Goal: Find specific page/section: Find specific page/section

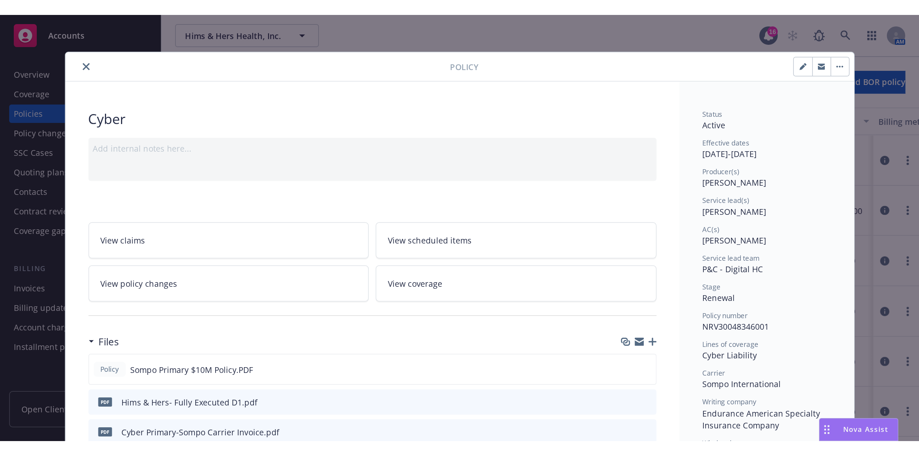
scroll to position [23, 0]
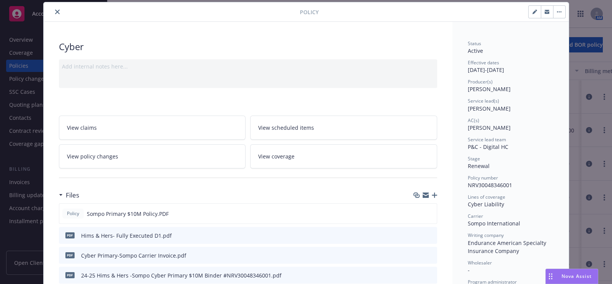
click at [53, 15] on button "close" at bounding box center [57, 11] width 9 height 9
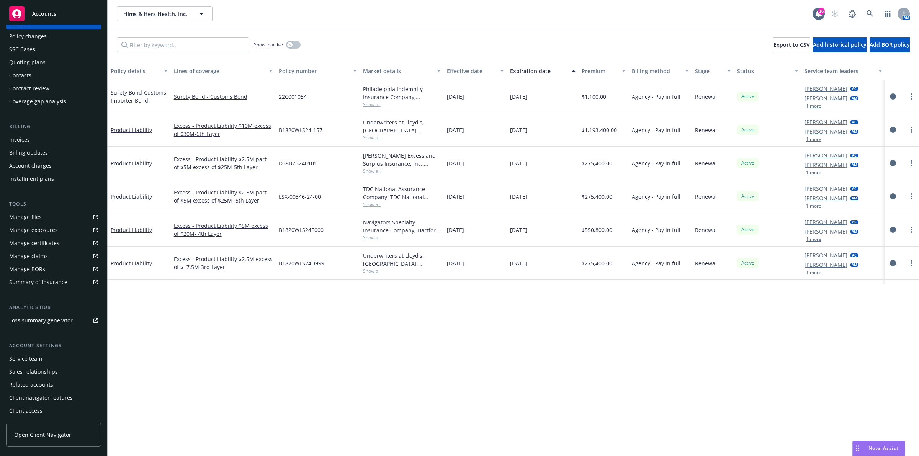
click at [599, 73] on div "Premium" at bounding box center [599, 71] width 36 height 8
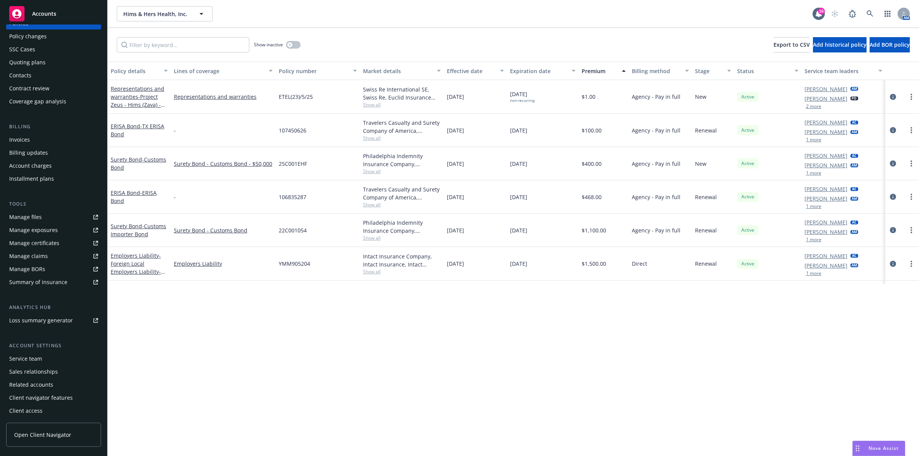
click at [599, 73] on div "Premium" at bounding box center [599, 71] width 36 height 8
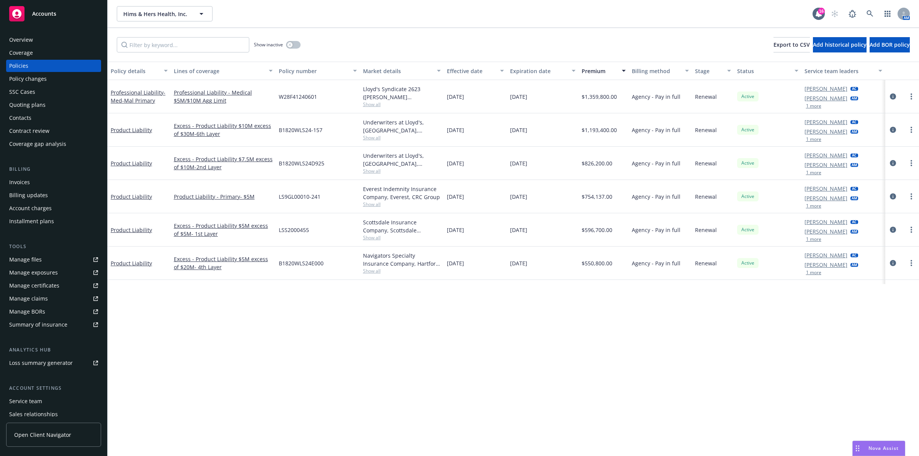
click at [30, 42] on div "Overview" at bounding box center [21, 40] width 24 height 12
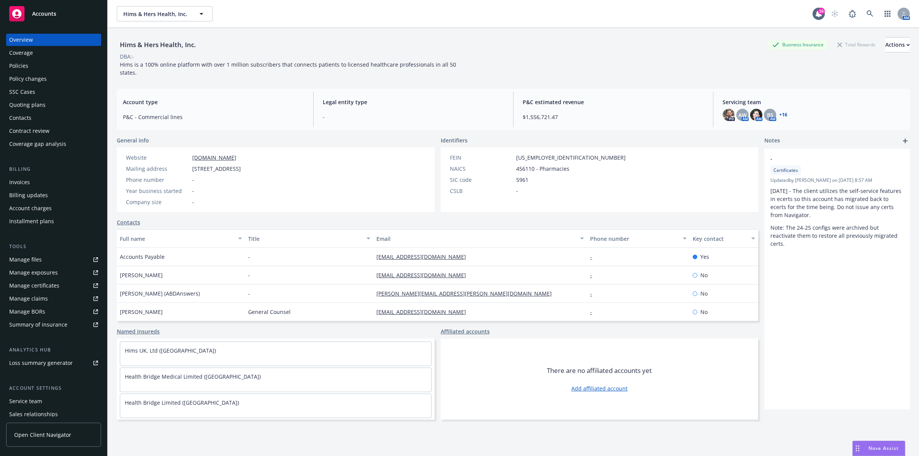
click at [30, 39] on div "Overview" at bounding box center [21, 40] width 24 height 12
click at [612, 15] on link at bounding box center [869, 13] width 15 height 15
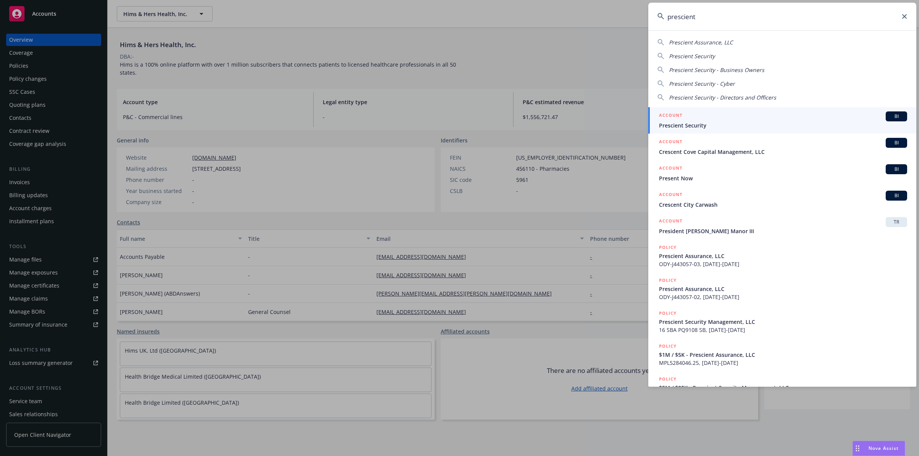
type input "prescient"
click at [612, 124] on span "Prescient Security" at bounding box center [783, 125] width 248 height 8
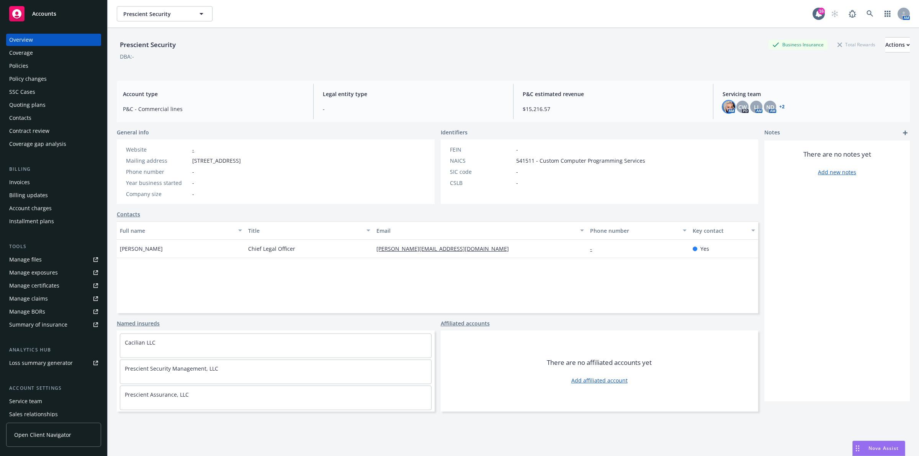
click at [612, 108] on img at bounding box center [728, 107] width 12 height 12
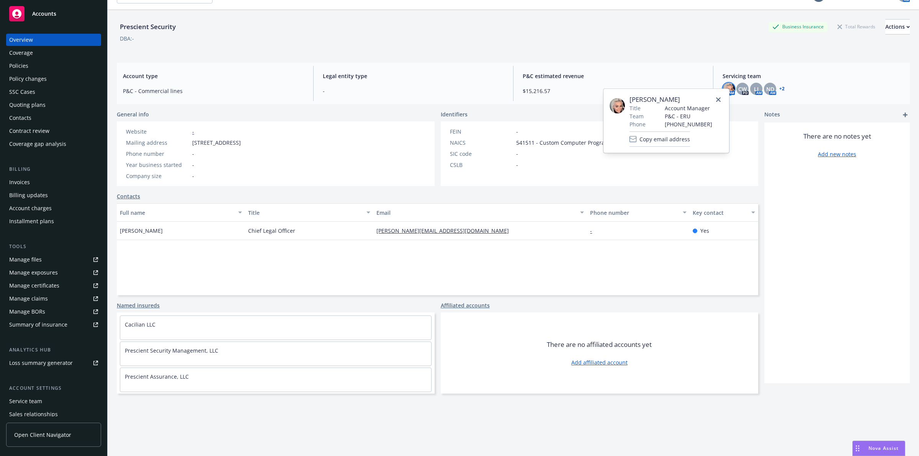
scroll to position [28, 0]
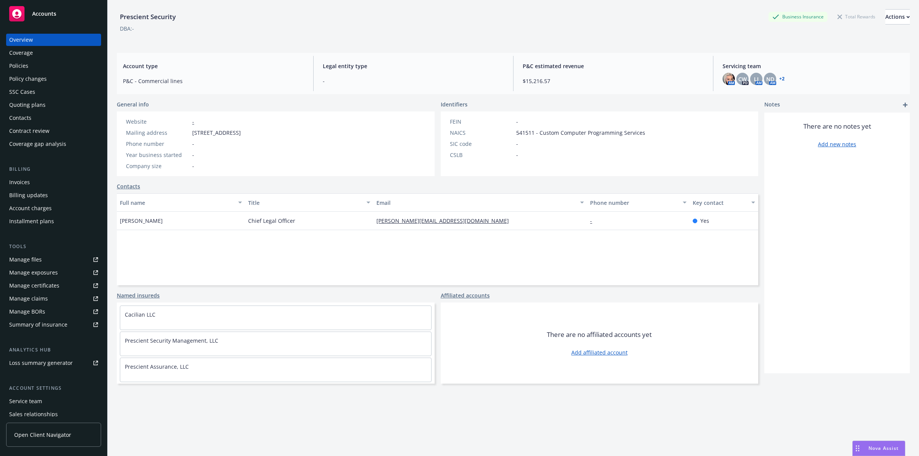
click at [612, 21] on div "Prescient Security Business Insurance Total Rewards Actions" at bounding box center [513, 16] width 793 height 15
click at [39, 41] on div "Overview" at bounding box center [53, 40] width 89 height 12
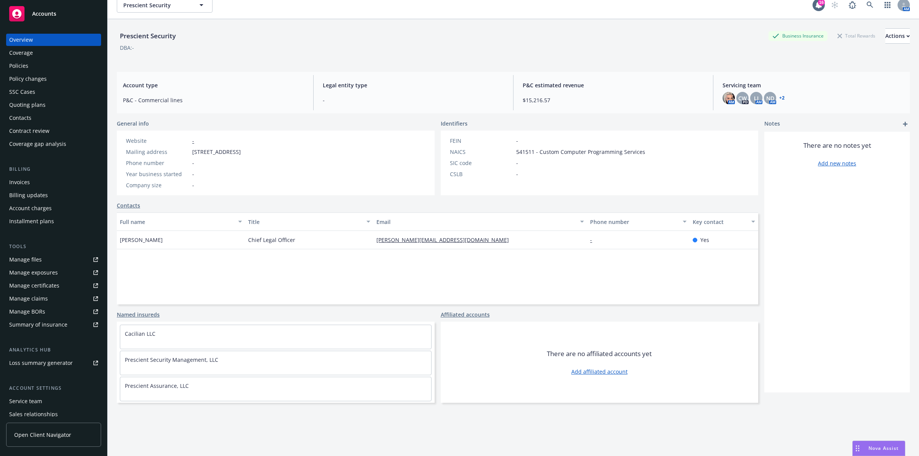
scroll to position [0, 0]
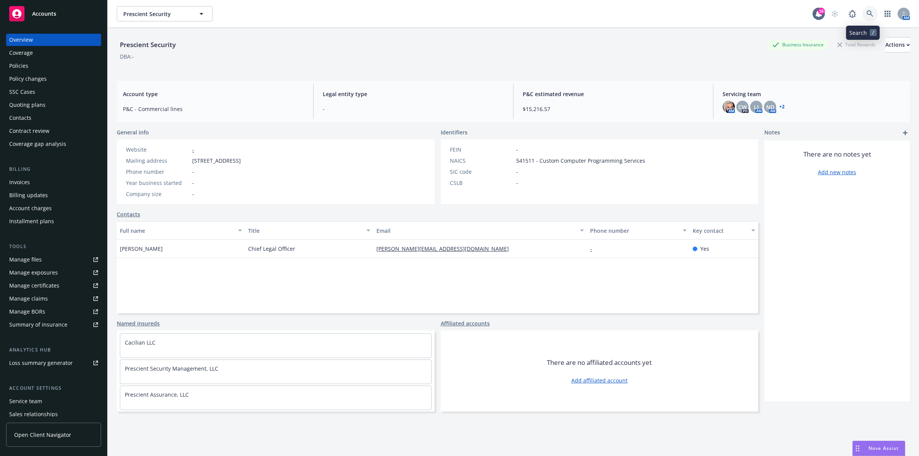
click at [612, 14] on icon at bounding box center [869, 13] width 7 height 7
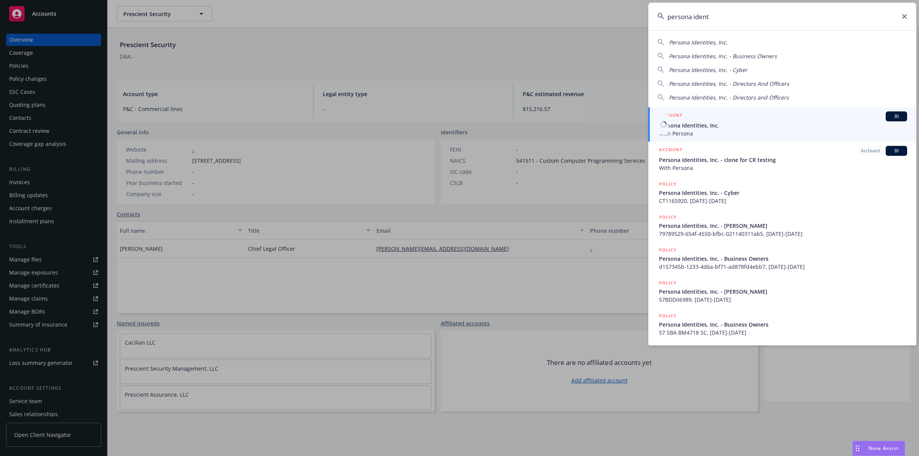
type input "persona ident"
click at [612, 115] on div "ACCOUNT BI" at bounding box center [783, 116] width 248 height 10
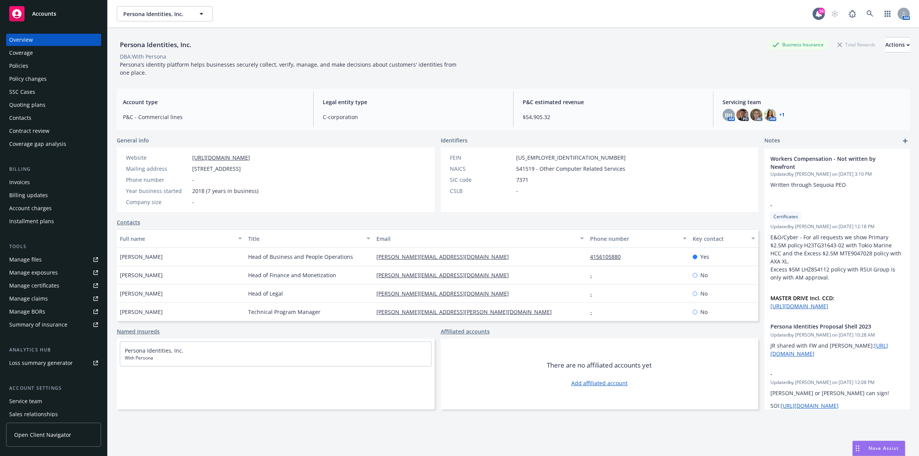
click at [45, 64] on div "Policies" at bounding box center [53, 66] width 89 height 12
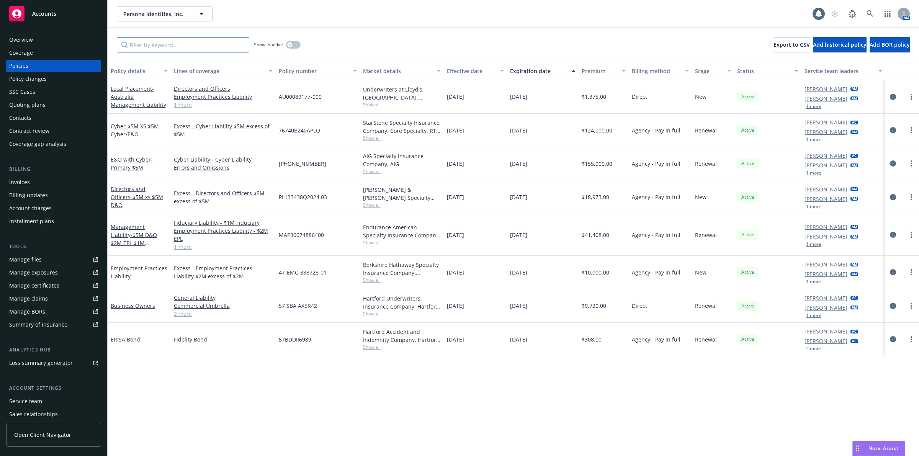
click at [191, 45] on input "Filter by keyword..." at bounding box center [183, 44] width 132 height 15
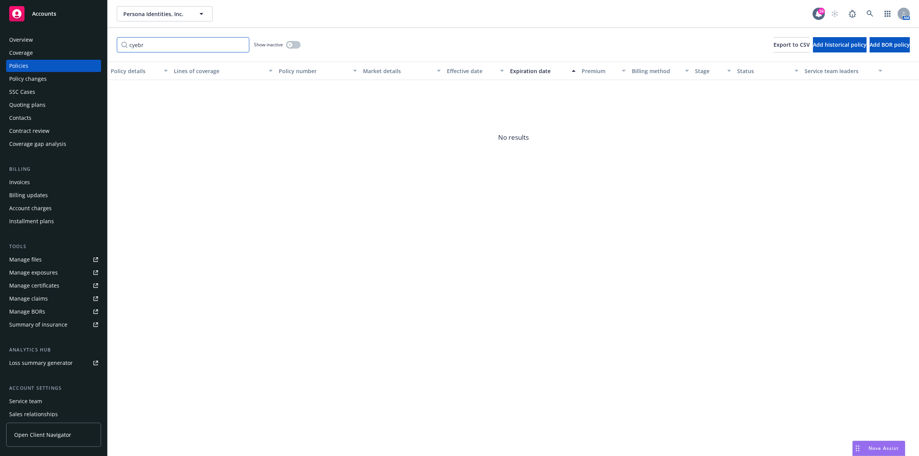
click at [226, 44] on input "cyebr" at bounding box center [183, 44] width 132 height 15
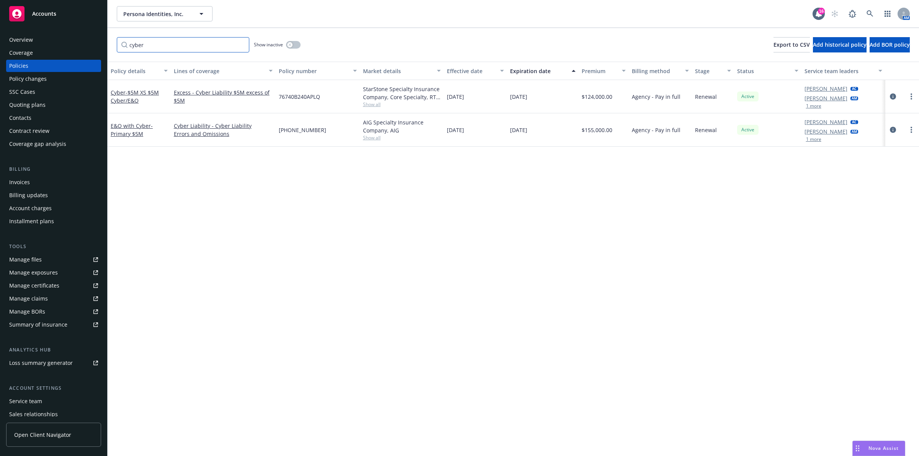
type input "cyber"
click at [402, 274] on div "Policy details Lines of coverage Policy number Market details Effective date Ex…" at bounding box center [513, 259] width 811 height 394
click at [400, 274] on div "Policy details Lines of coverage Policy number Market details Effective date Ex…" at bounding box center [513, 259] width 811 height 394
drag, startPoint x: 865, startPoint y: 16, endPoint x: 655, endPoint y: 154, distance: 251.5
click at [612, 153] on div "Persona Identities, Inc. Persona Identities, Inc. 16 AM cyber Show inactive Exp…" at bounding box center [513, 228] width 811 height 456
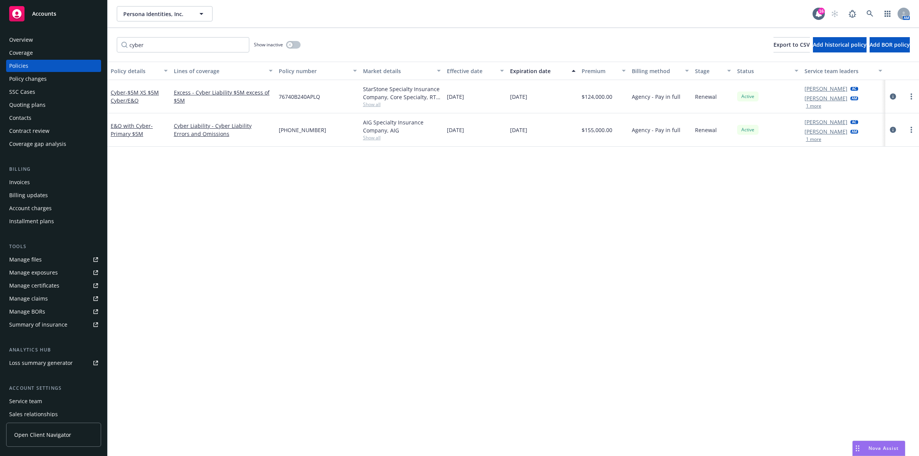
click at [612, 165] on div "Policy details Lines of coverage Policy number Market details Effective date Ex…" at bounding box center [513, 259] width 811 height 394
click at [612, 14] on div "AM" at bounding box center [868, 13] width 83 height 15
click at [612, 14] on link at bounding box center [869, 13] width 15 height 15
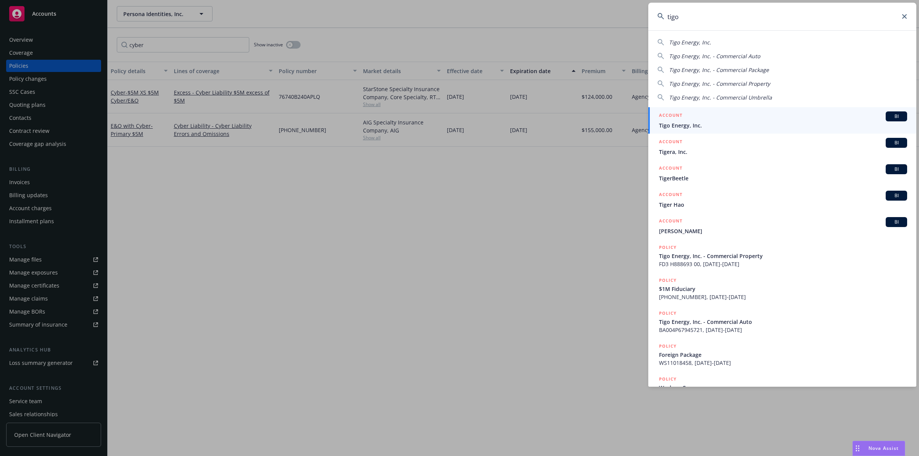
type input "tigo"
click at [612, 123] on span "Tigo Energy, Inc." at bounding box center [783, 125] width 248 height 8
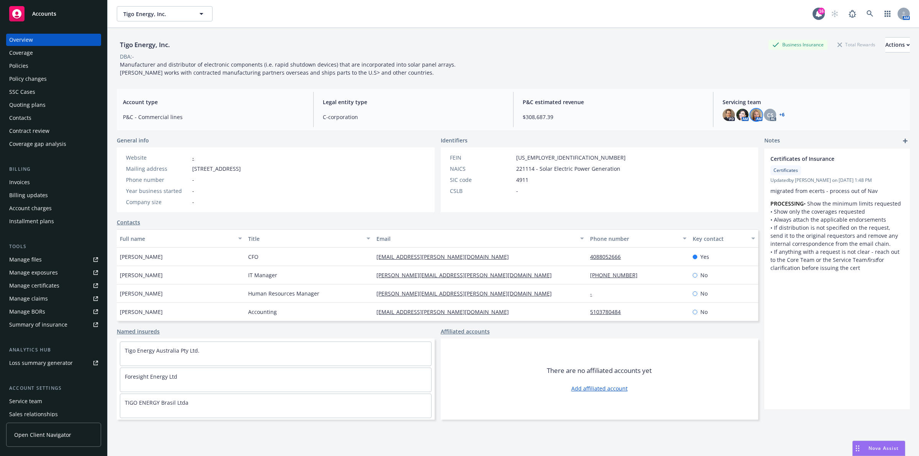
click at [612, 116] on img at bounding box center [756, 115] width 12 height 12
click at [612, 116] on img at bounding box center [742, 115] width 12 height 12
click at [612, 117] on img at bounding box center [728, 115] width 12 height 12
click at [612, 54] on div "DBA: -" at bounding box center [513, 56] width 793 height 8
click at [612, 10] on link at bounding box center [869, 13] width 15 height 15
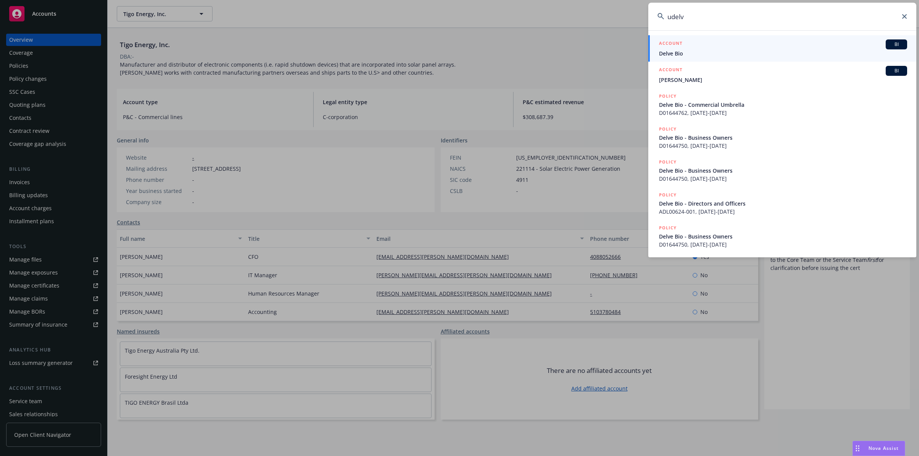
click at [612, 21] on input "udelv" at bounding box center [782, 17] width 268 height 28
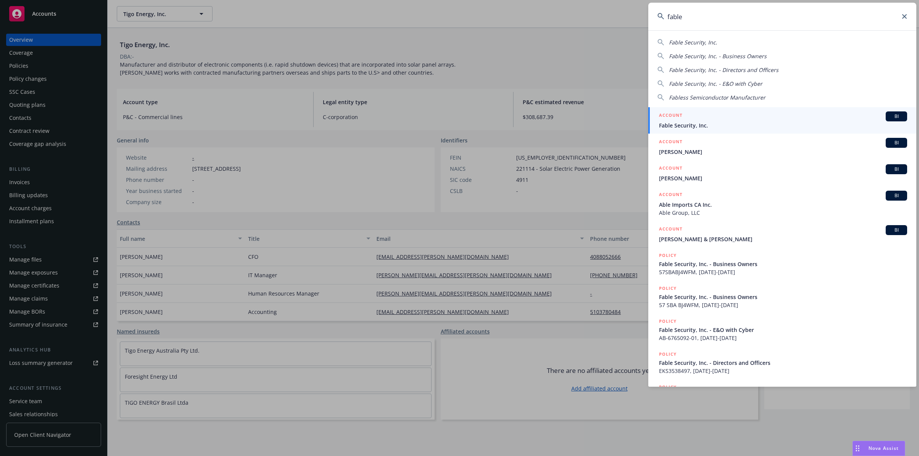
type input "fable"
click at [612, 123] on span "Fable Security, Inc." at bounding box center [783, 125] width 248 height 8
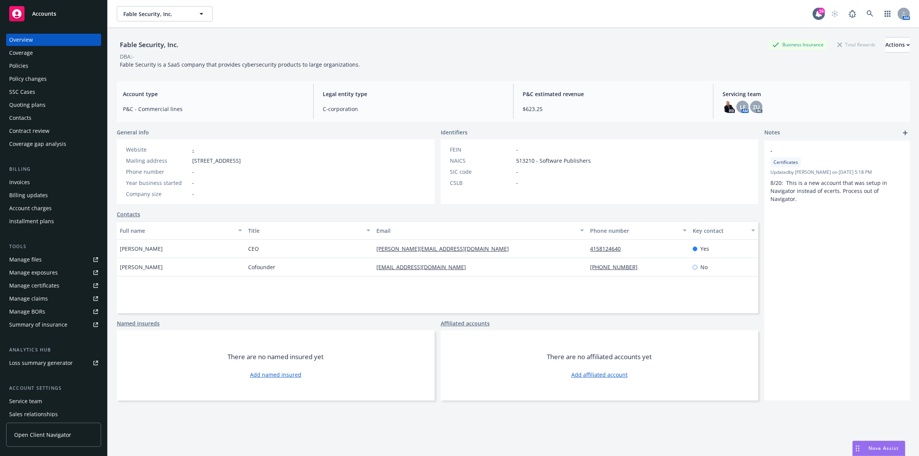
click at [42, 60] on div "Policies" at bounding box center [53, 66] width 89 height 12
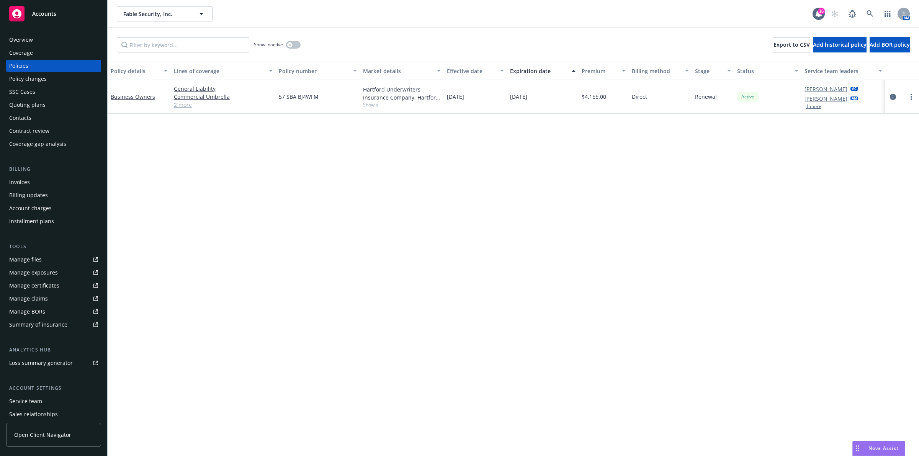
click at [309, 166] on div "Policy details Lines of coverage Policy number Market details Effective date Ex…" at bounding box center [513, 259] width 811 height 394
